Goal: Task Accomplishment & Management: Use online tool/utility

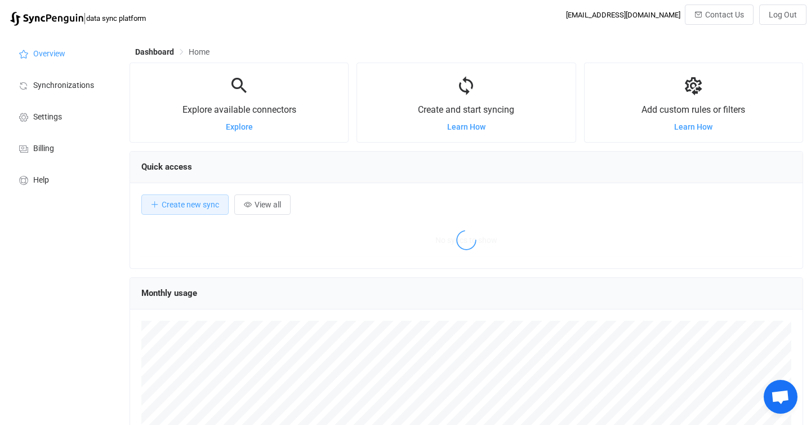
scroll to position [219, 674]
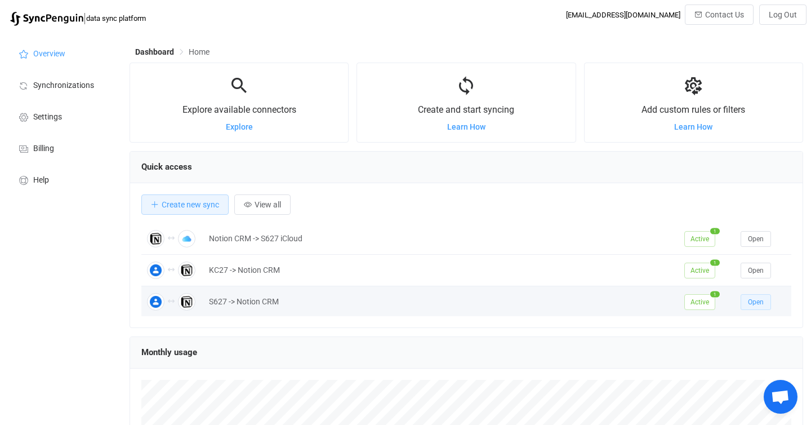
click at [762, 305] on span "Open" at bounding box center [756, 302] width 16 height 8
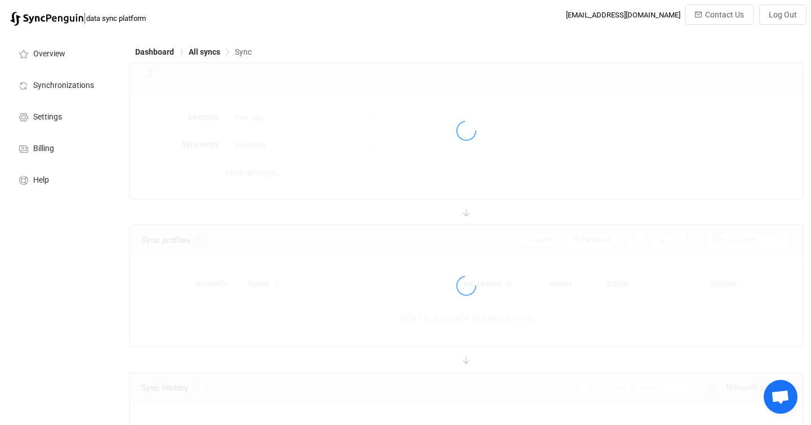
type input "10 minutes"
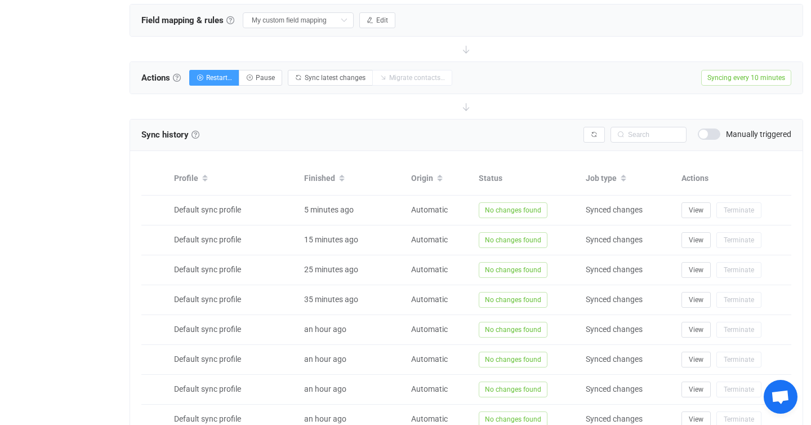
scroll to position [381, 0]
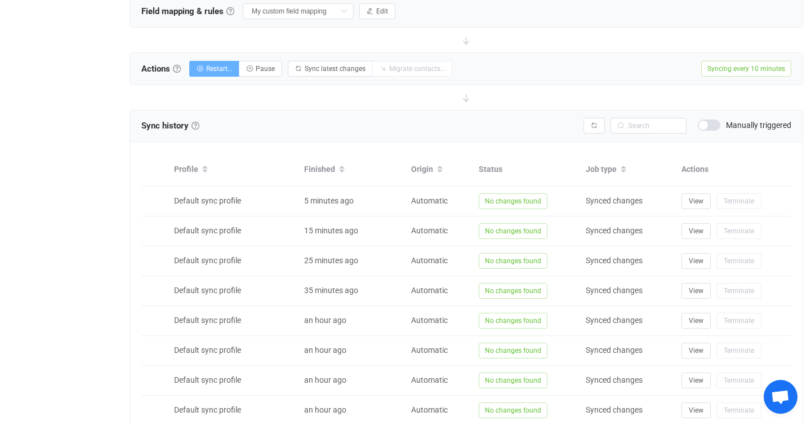
click at [213, 66] on span "Restart…" at bounding box center [219, 69] width 26 height 8
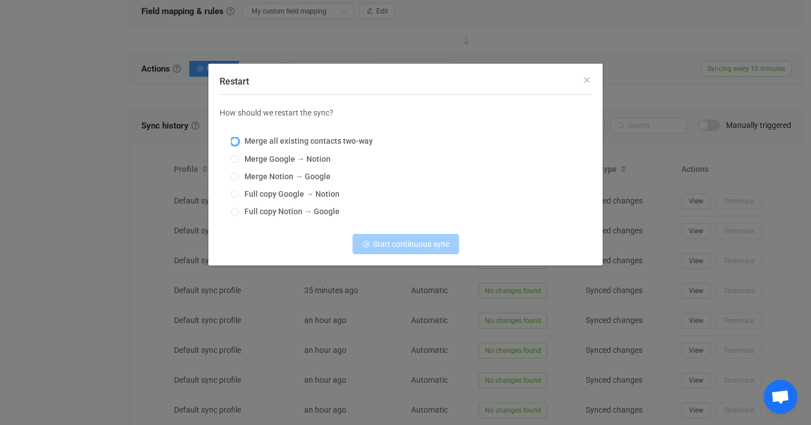
click at [234, 143] on span "Restart" at bounding box center [235, 141] width 8 height 8
click at [234, 143] on input "Merge all existing contacts two-way" at bounding box center [235, 141] width 8 height 9
radio input "true"
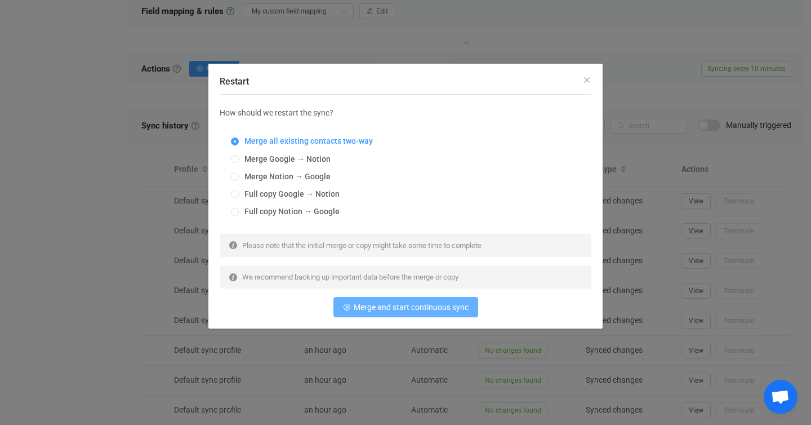
click at [436, 314] on button "Merge and start continuous sync" at bounding box center [406, 307] width 145 height 20
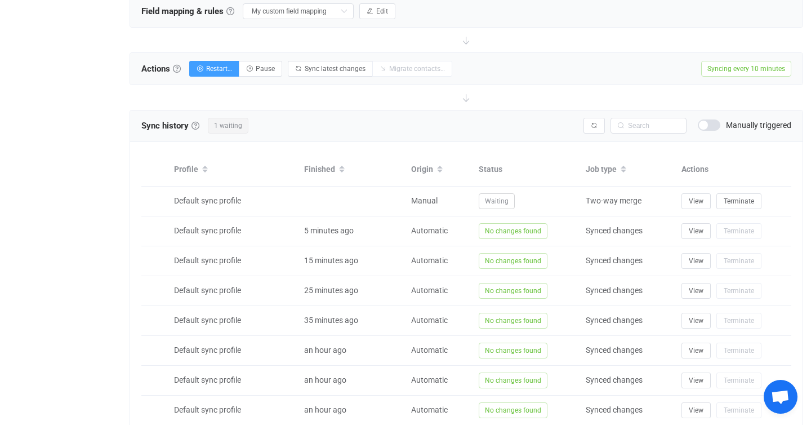
scroll to position [0, 0]
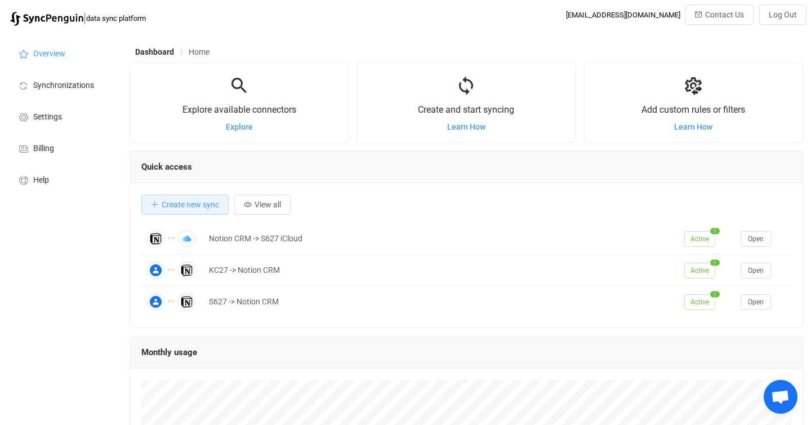
scroll to position [219, 674]
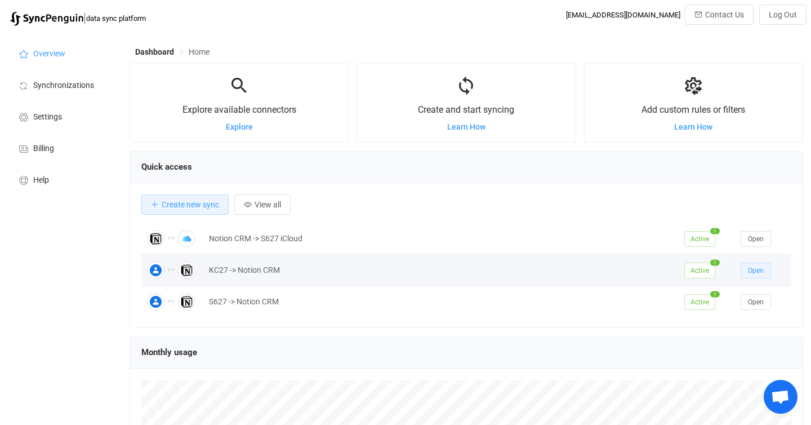
click at [760, 272] on span "Open" at bounding box center [756, 271] width 16 height 8
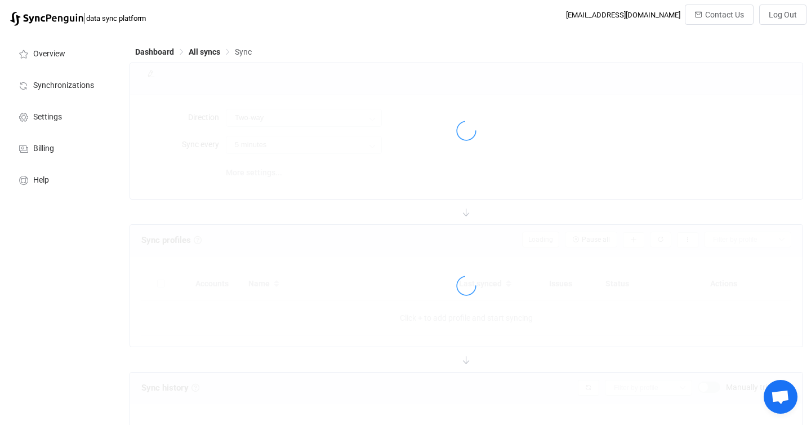
type input "10 minutes"
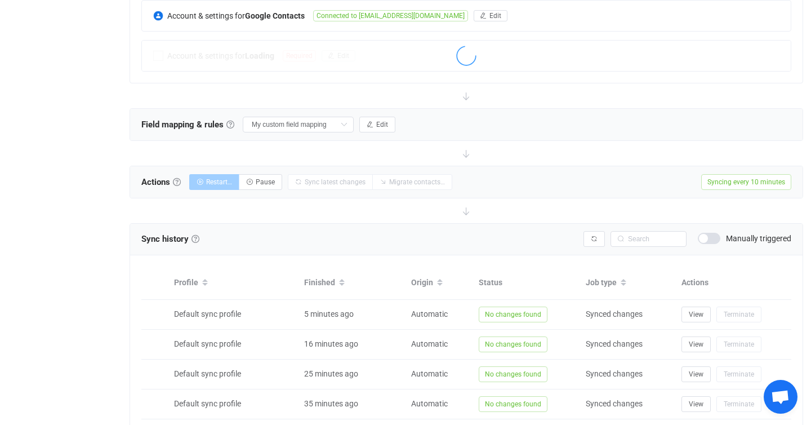
scroll to position [270, 0]
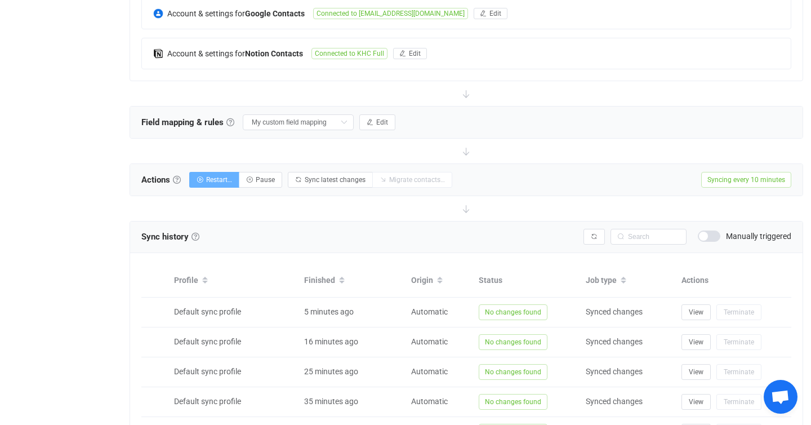
click at [230, 181] on span "Restart…" at bounding box center [219, 180] width 26 height 8
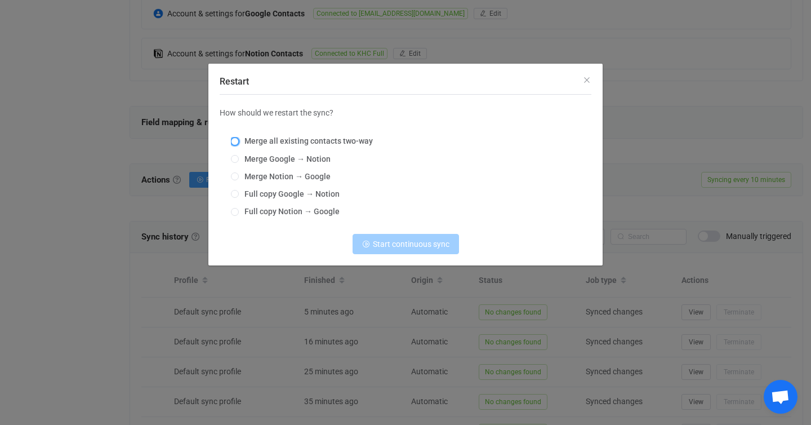
click at [235, 138] on span "Restart" at bounding box center [235, 141] width 8 height 8
click at [235, 138] on input "Merge all existing contacts two-way" at bounding box center [235, 141] width 8 height 9
radio input "true"
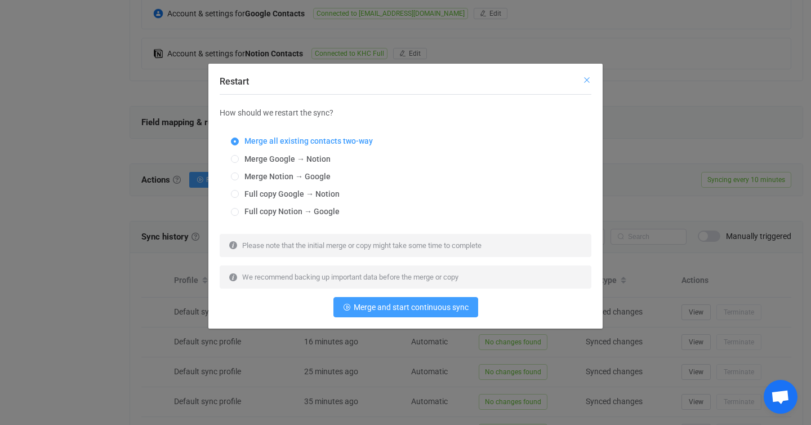
click at [588, 86] on div "Restart" at bounding box center [405, 79] width 394 height 30
click at [588, 86] on button "Close" at bounding box center [587, 80] width 9 height 11
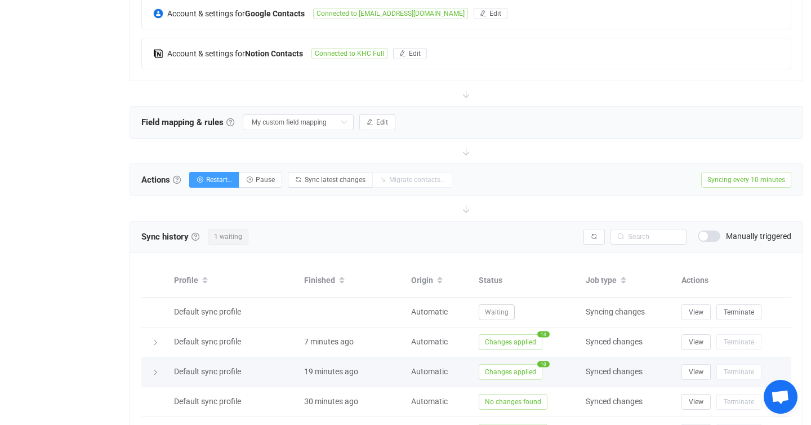
click at [518, 375] on span "Changes applied" at bounding box center [511, 372] width 64 height 16
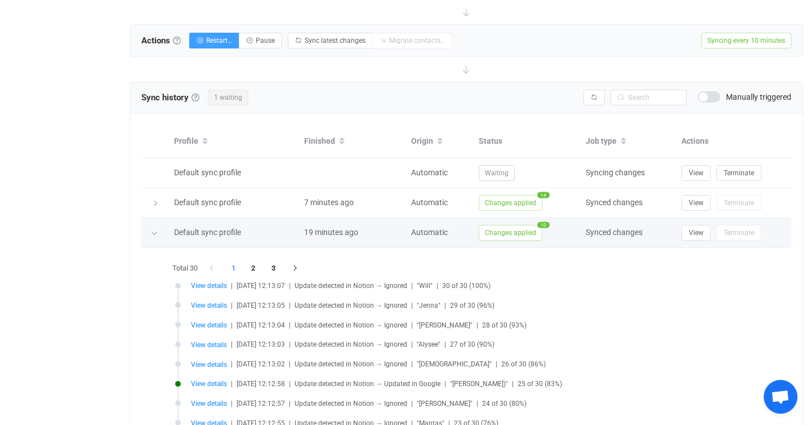
scroll to position [409, 0]
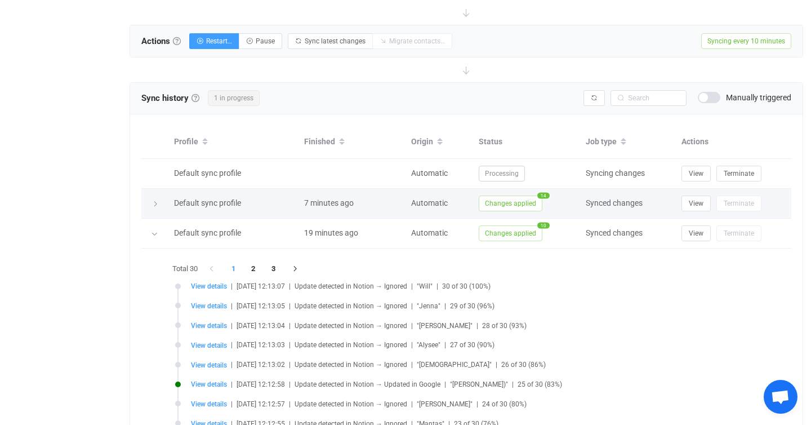
click at [504, 202] on span "Changes applied" at bounding box center [511, 204] width 64 height 16
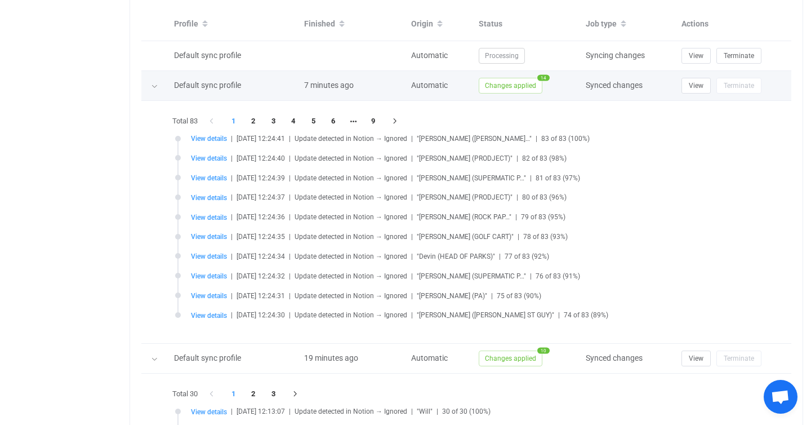
scroll to position [527, 0]
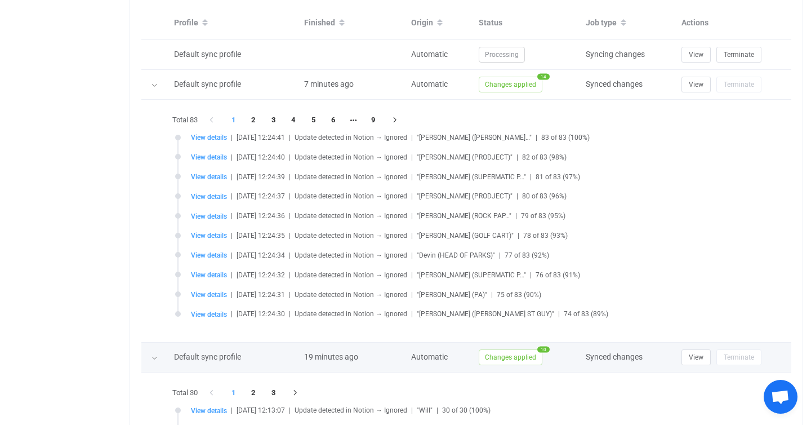
click at [503, 360] on span "Changes applied" at bounding box center [511, 357] width 64 height 16
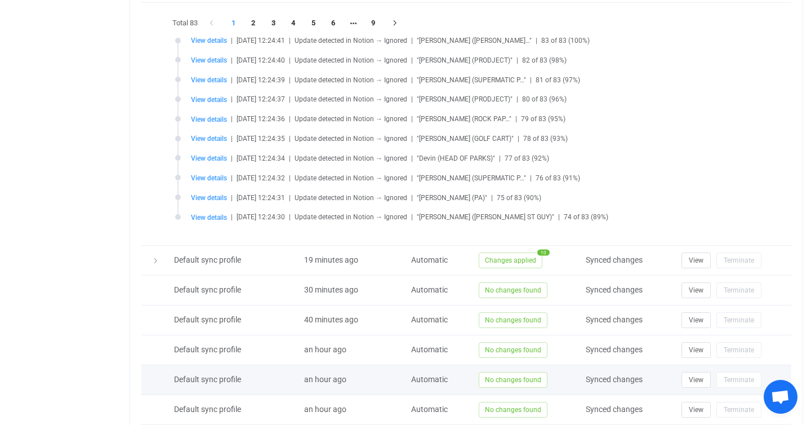
scroll to position [507, 0]
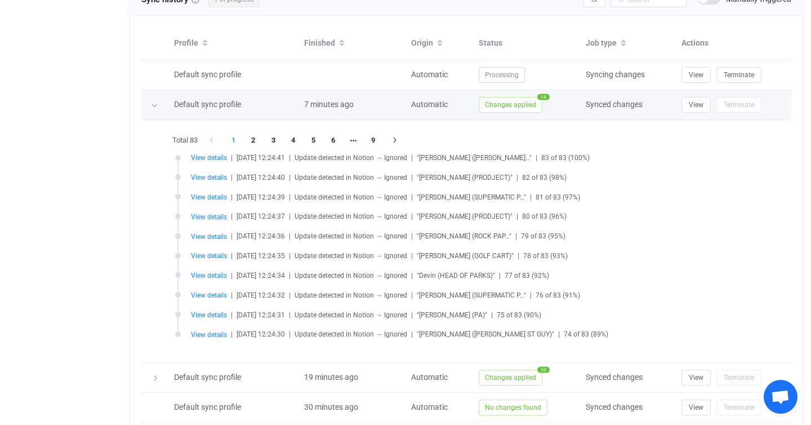
click at [524, 108] on span "Changes applied" at bounding box center [511, 105] width 64 height 16
